Goal: Task Accomplishment & Management: Use online tool/utility

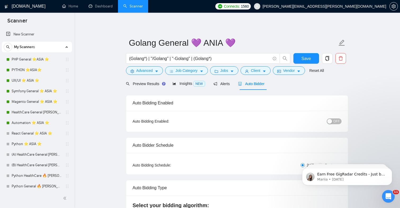
click at [261, 83] on span "Auto Bidder" at bounding box center [251, 84] width 26 height 4
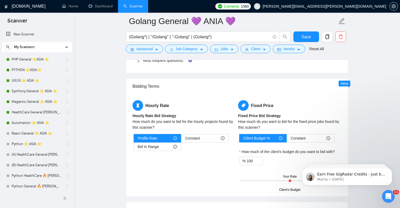
scroll to position [785, 0]
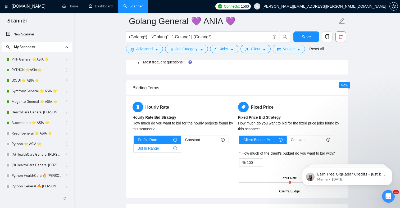
click at [167, 149] on div "Bid In Range" at bounding box center [156, 148] width 39 height 8
click at [133, 150] on input "Bid In Range" at bounding box center [133, 150] width 0 height 0
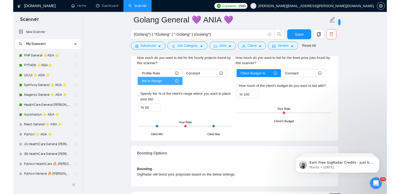
scroll to position [845, 0]
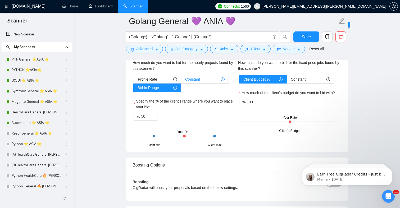
click at [190, 77] on span "Constant" at bounding box center [192, 79] width 15 height 8
click at [181, 81] on input "Constant" at bounding box center [181, 81] width 0 height 0
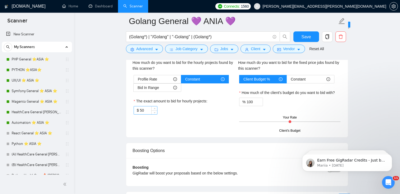
click at [148, 110] on input "50" at bounding box center [148, 111] width 17 height 8
type input "5"
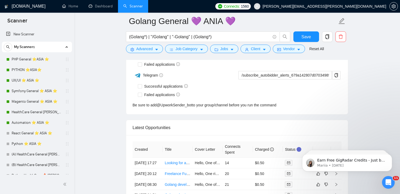
scroll to position [1297, 0]
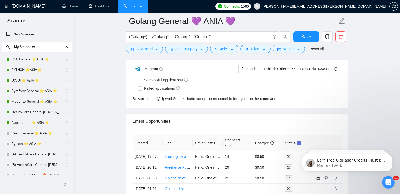
type input "45"
click at [303, 43] on div "Save" at bounding box center [306, 37] width 28 height 13
click at [305, 39] on span "Save" at bounding box center [306, 37] width 10 height 7
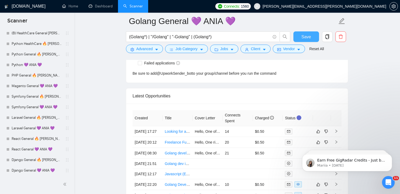
scroll to position [111, 0]
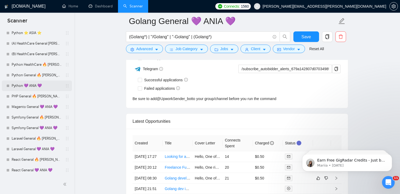
click at [28, 86] on link "Python 💜 ANIA 💜" at bounding box center [37, 86] width 50 height 11
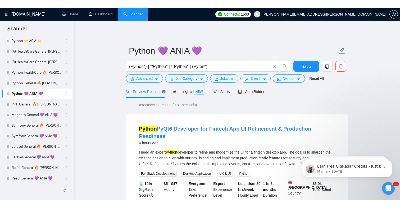
scroll to position [138, 0]
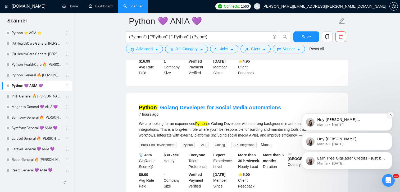
click at [390, 117] on button "Dismiss notification" at bounding box center [390, 115] width 7 height 7
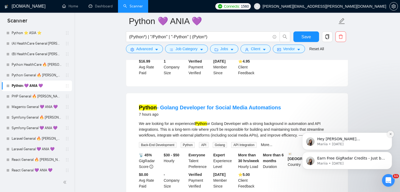
click at [390, 135] on icon "Dismiss notification" at bounding box center [390, 134] width 3 height 3
click at [391, 153] on icon "Dismiss notification" at bounding box center [390, 153] width 3 height 3
